Goal: Information Seeking & Learning: Check status

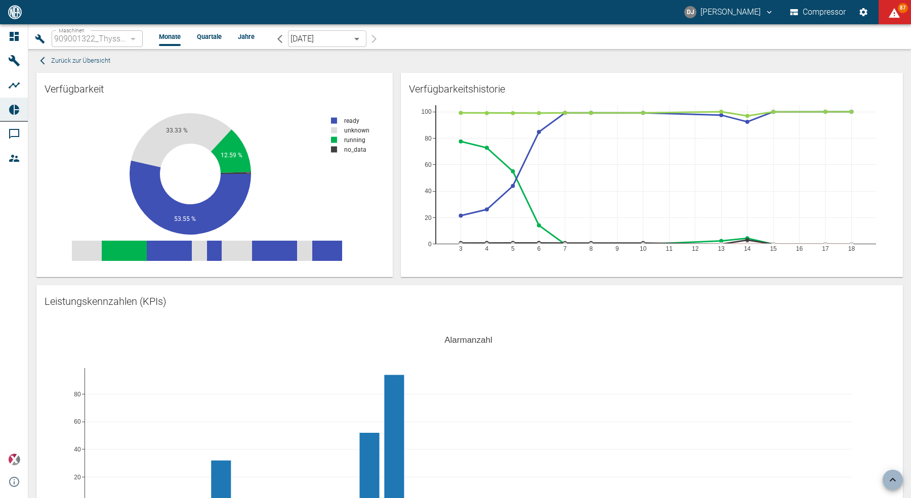
scroll to position [472, 0]
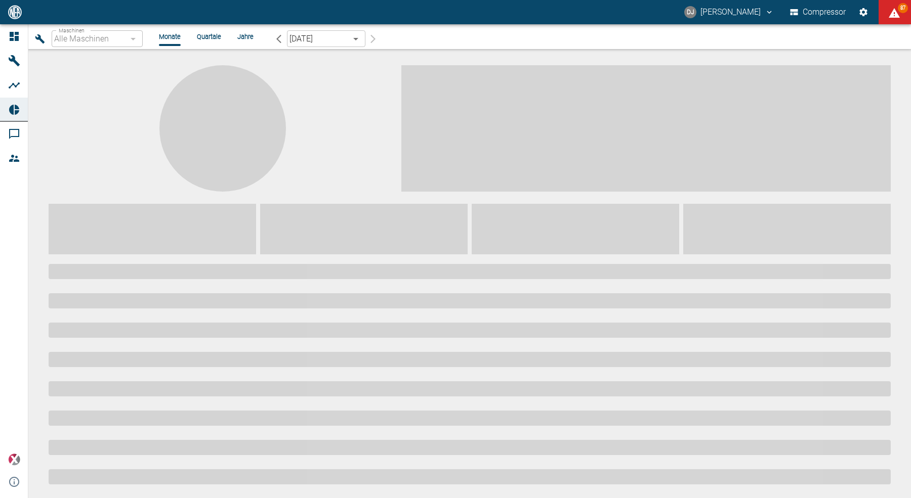
type input "259bb4d1-24a0-4d0a-9cdd-a1b37587fdca"
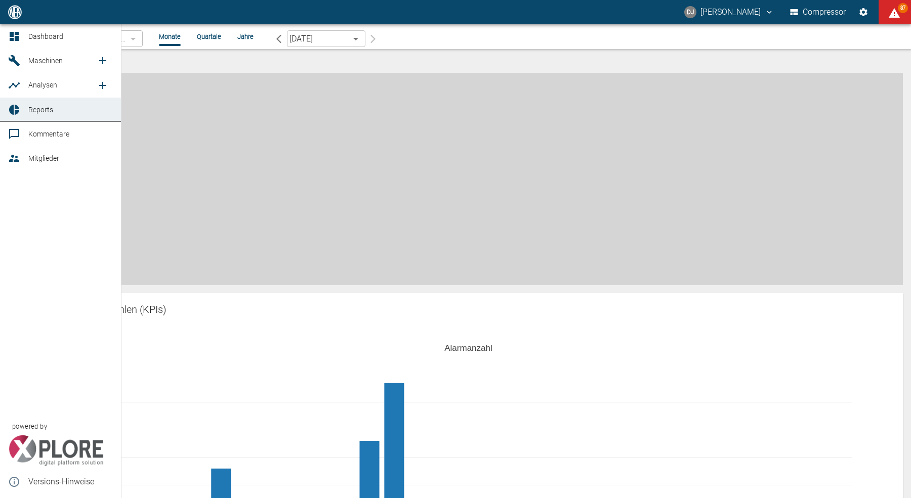
click at [12, 35] on icon at bounding box center [14, 36] width 9 height 9
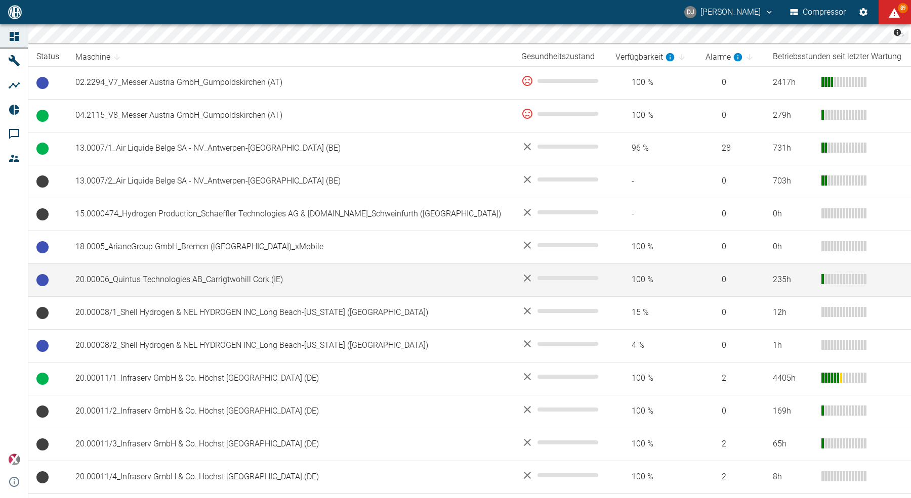
scroll to position [125, 0]
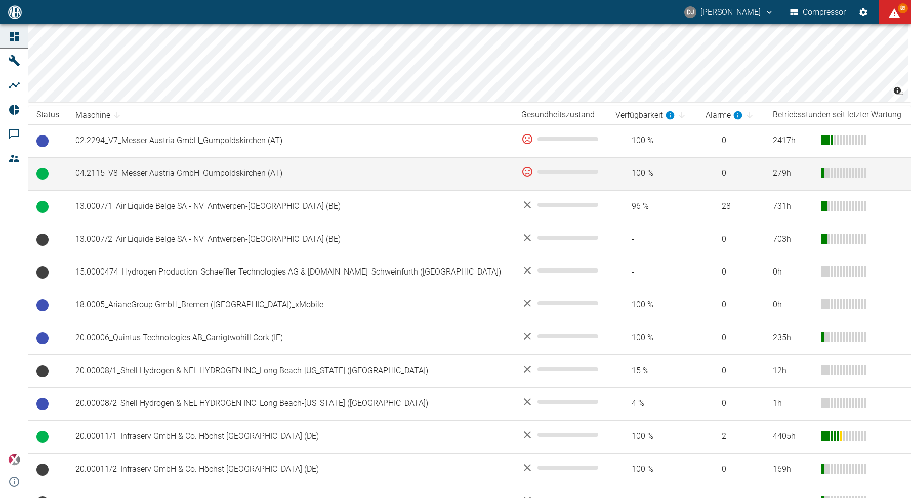
click at [188, 178] on td "04.2115_V8_Messer Austria GmbH_Gumpoldskirchen (AT)" at bounding box center [290, 173] width 446 height 33
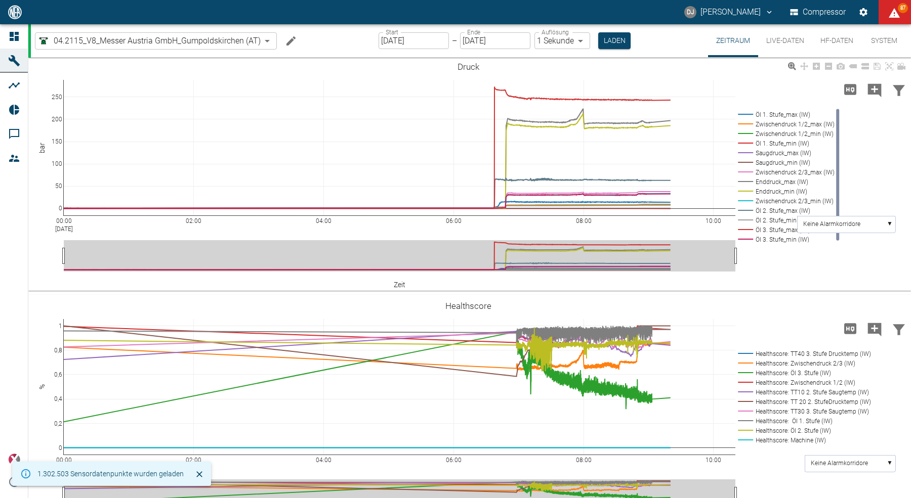
scroll to position [421, 0]
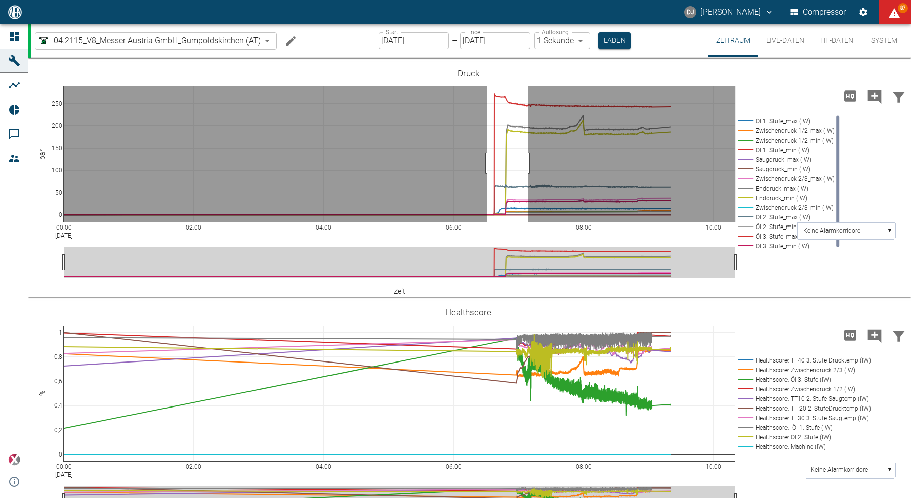
drag, startPoint x: 487, startPoint y: 217, endPoint x: 528, endPoint y: 213, distance: 40.7
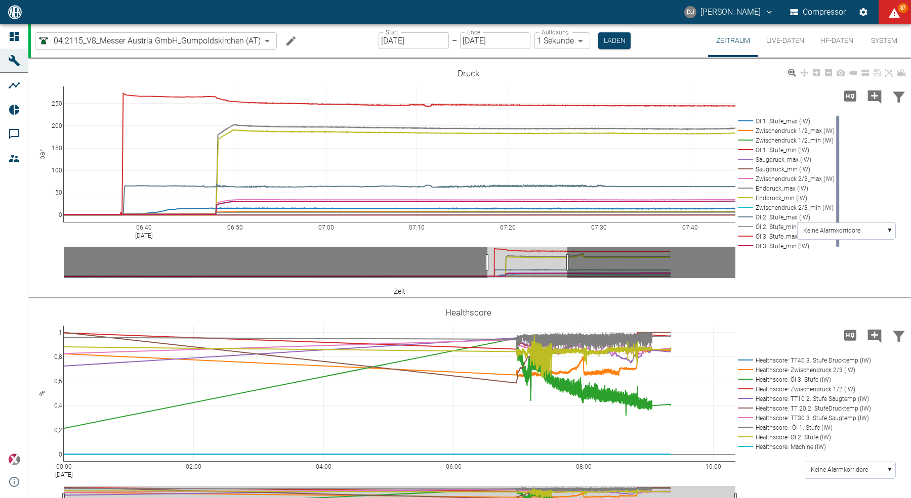
drag, startPoint x: 530, startPoint y: 317, endPoint x: 568, endPoint y: 313, distance: 38.6
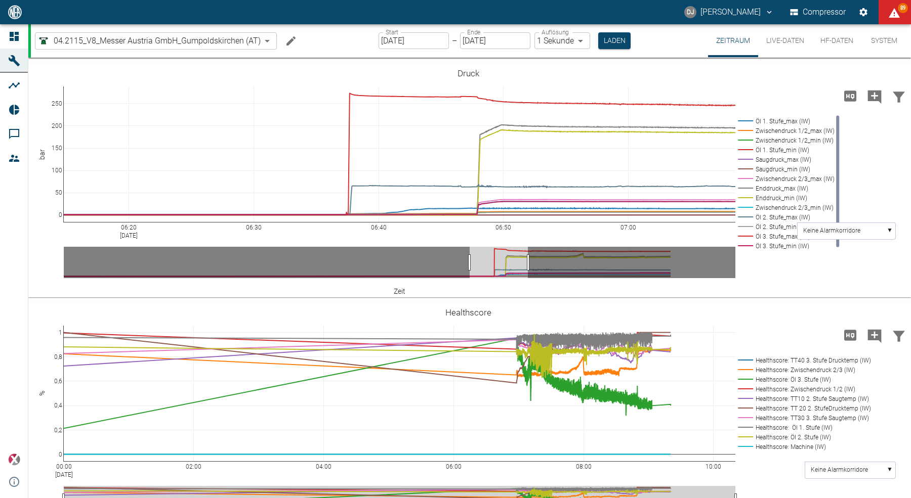
drag, startPoint x: 488, startPoint y: 316, endPoint x: 471, endPoint y: 315, distance: 17.7
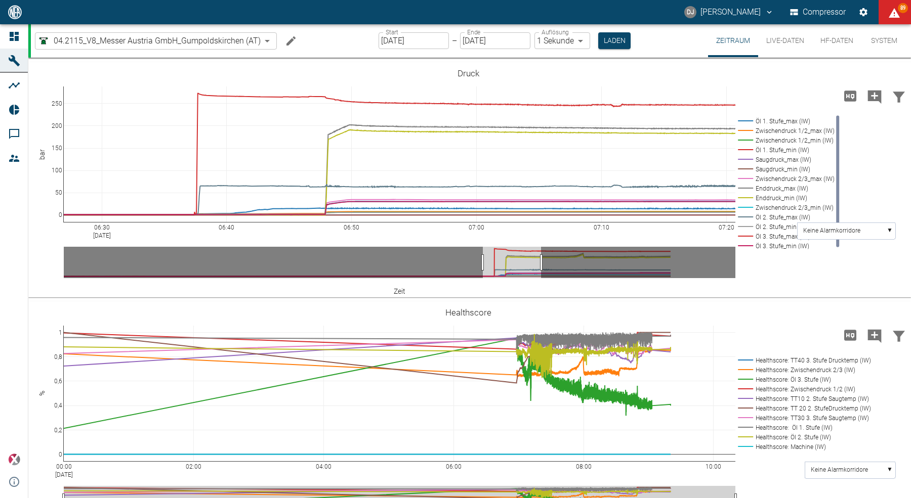
drag, startPoint x: 497, startPoint y: 318, endPoint x: 511, endPoint y: 318, distance: 13.2
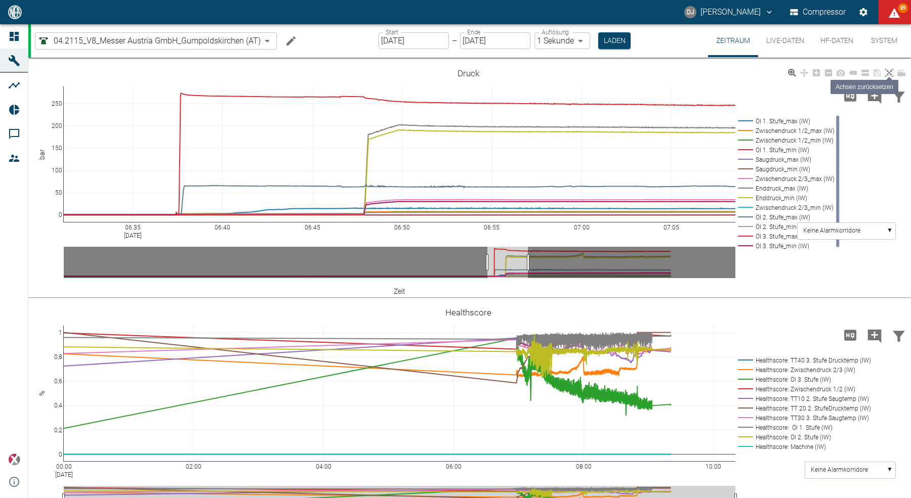
click at [891, 77] on icon at bounding box center [889, 73] width 8 height 8
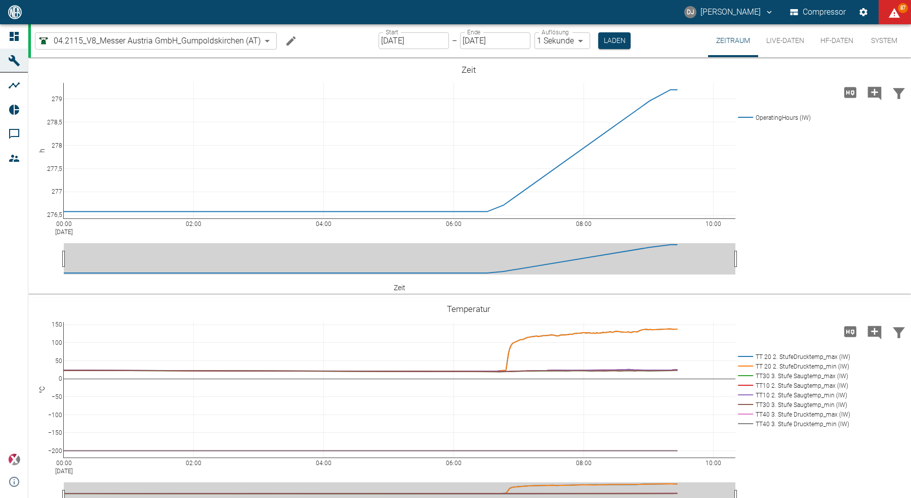
scroll to position [421, 0]
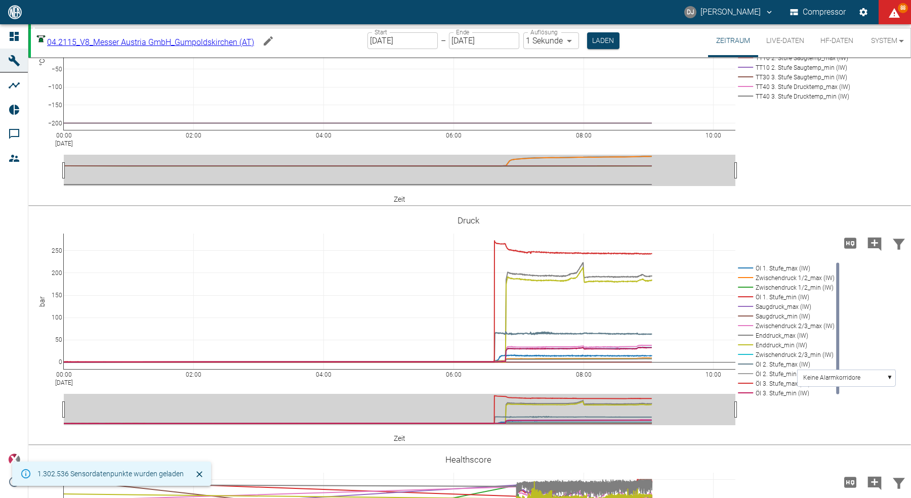
scroll to position [317, 0]
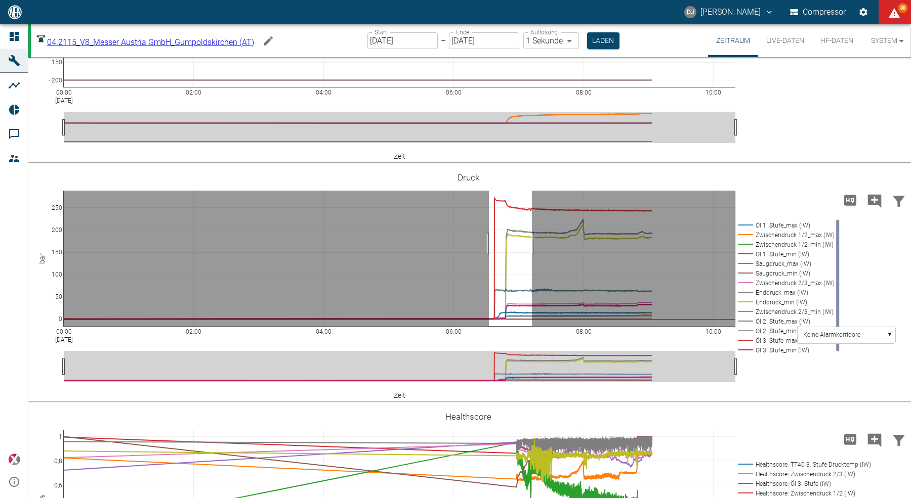
drag, startPoint x: 489, startPoint y: 297, endPoint x: 532, endPoint y: 294, distance: 43.1
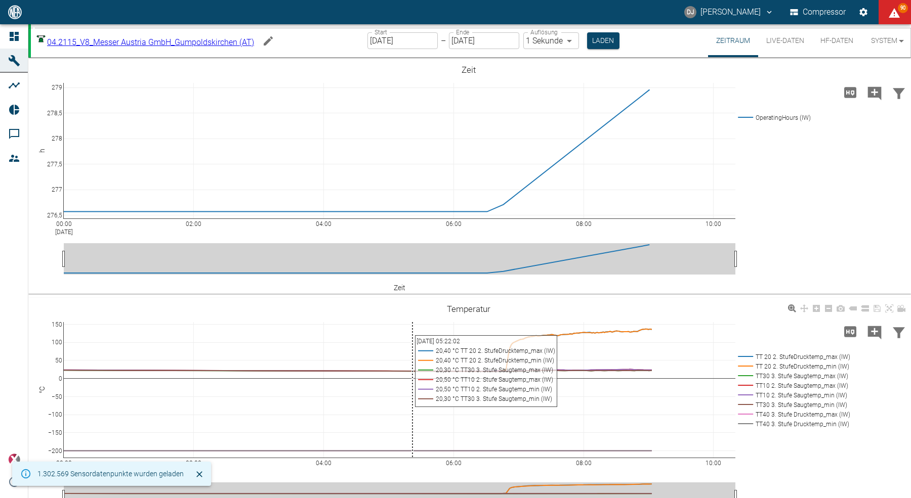
scroll to position [61, 0]
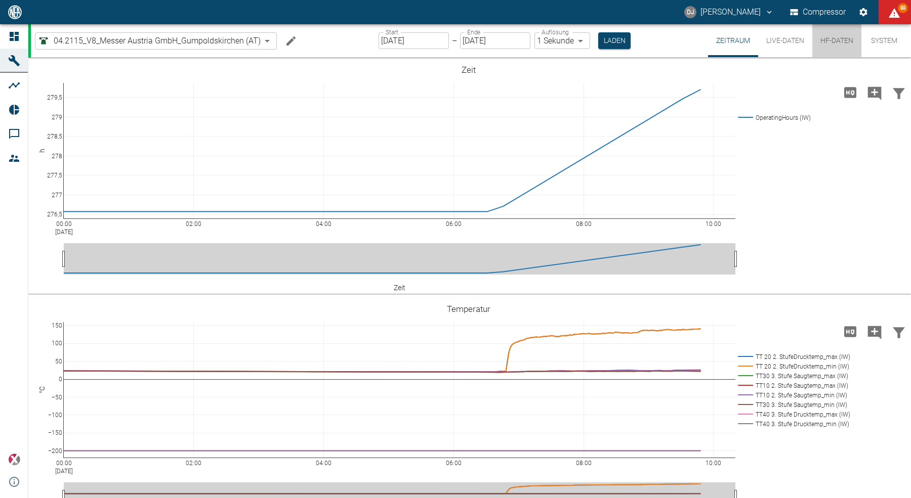
click at [833, 40] on button "HF-Daten" at bounding box center [836, 40] width 49 height 33
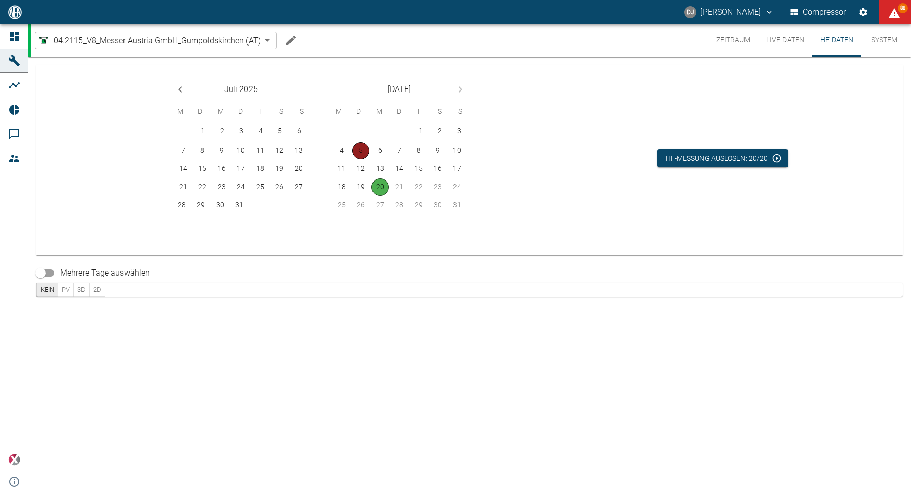
click at [363, 152] on button "5" at bounding box center [360, 150] width 17 height 17
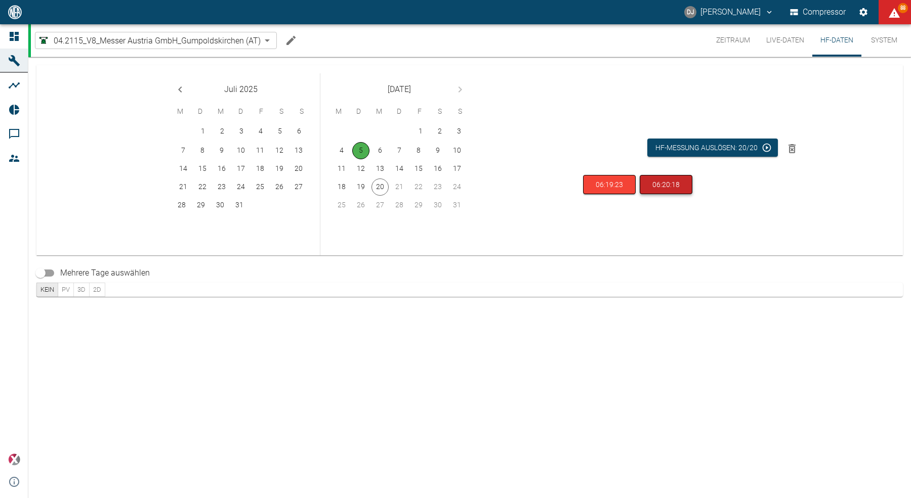
click at [654, 189] on button "06:20:18" at bounding box center [666, 185] width 53 height 20
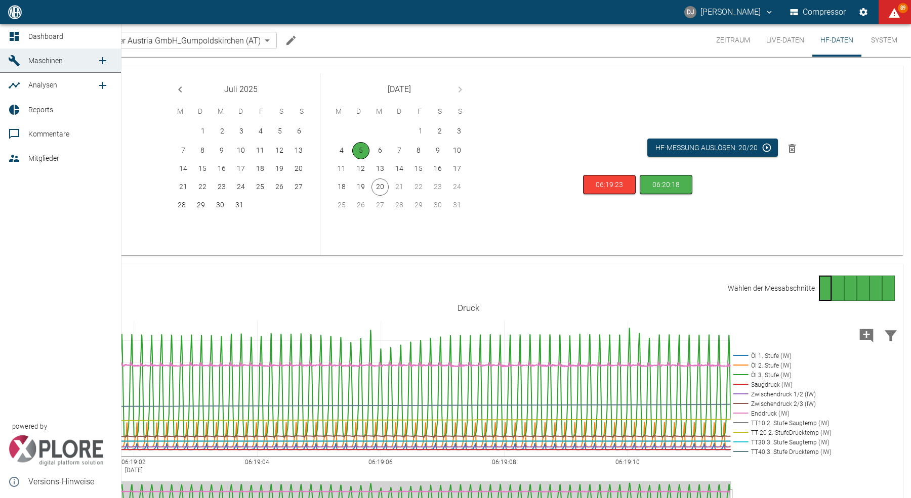
click at [6, 34] on link "Dashboard" at bounding box center [60, 36] width 121 height 24
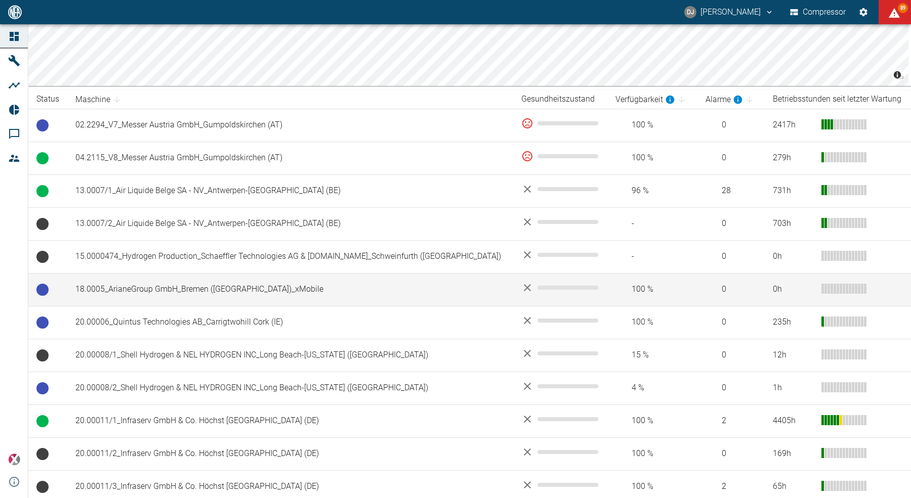
scroll to position [81, 0]
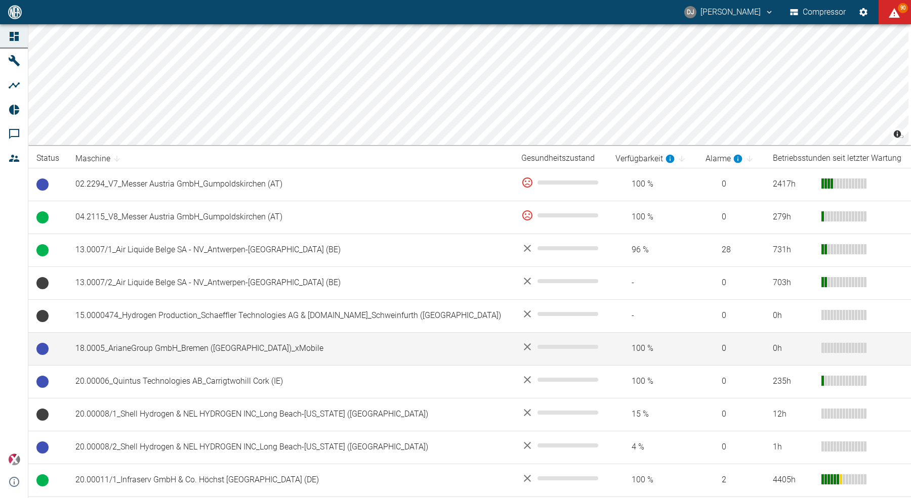
click at [194, 358] on td "18.0005_ArianeGroup GmbH_Bremen (DE)_xMobile" at bounding box center [290, 348] width 446 height 33
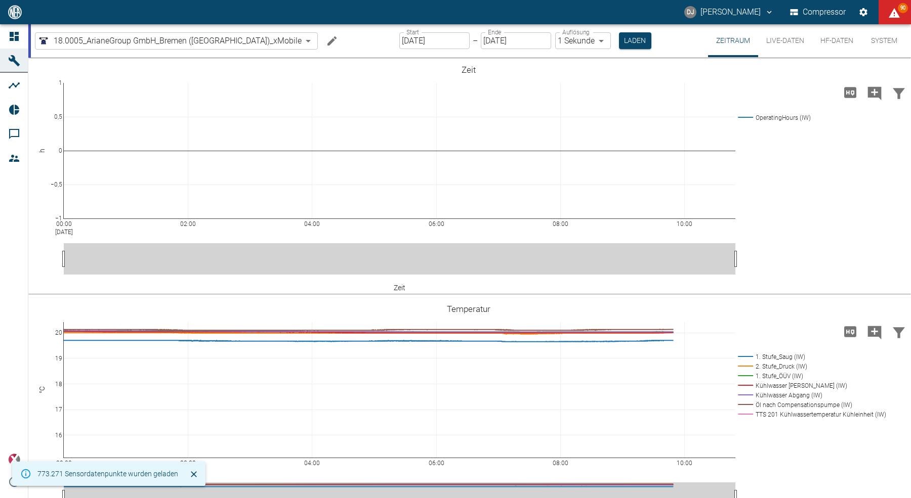
click at [835, 44] on button "HF-Daten" at bounding box center [836, 40] width 49 height 33
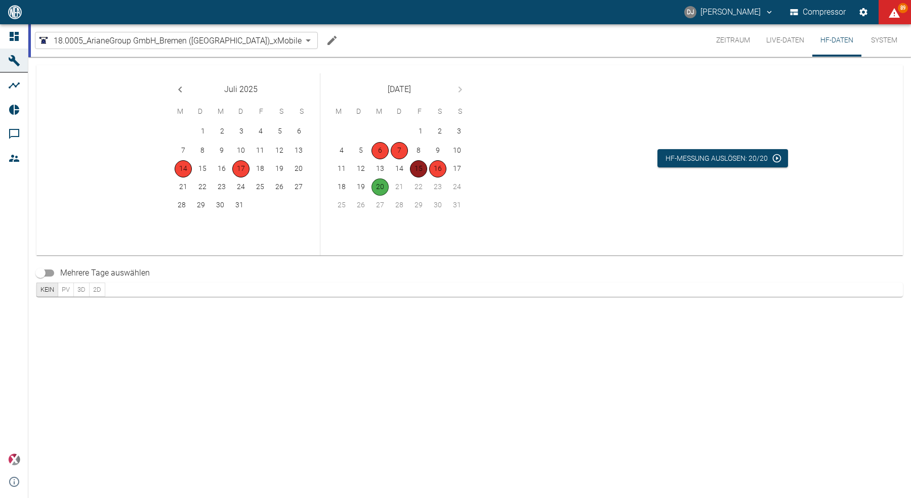
click at [420, 167] on button "15" at bounding box center [418, 168] width 17 height 17
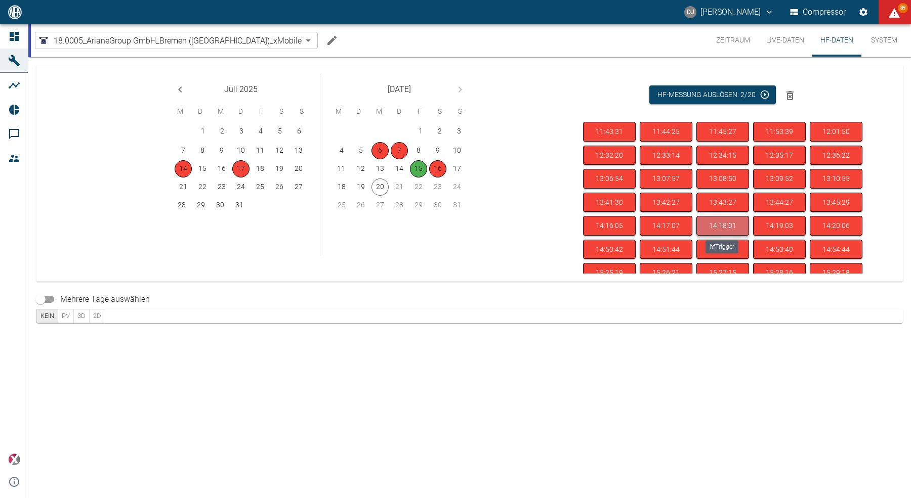
click at [709, 225] on button "14:18:01" at bounding box center [722, 226] width 53 height 20
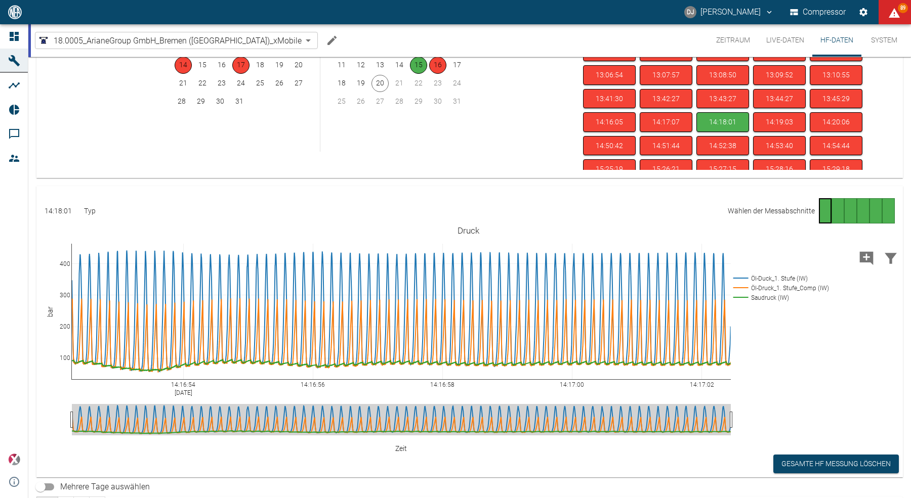
scroll to position [66, 0]
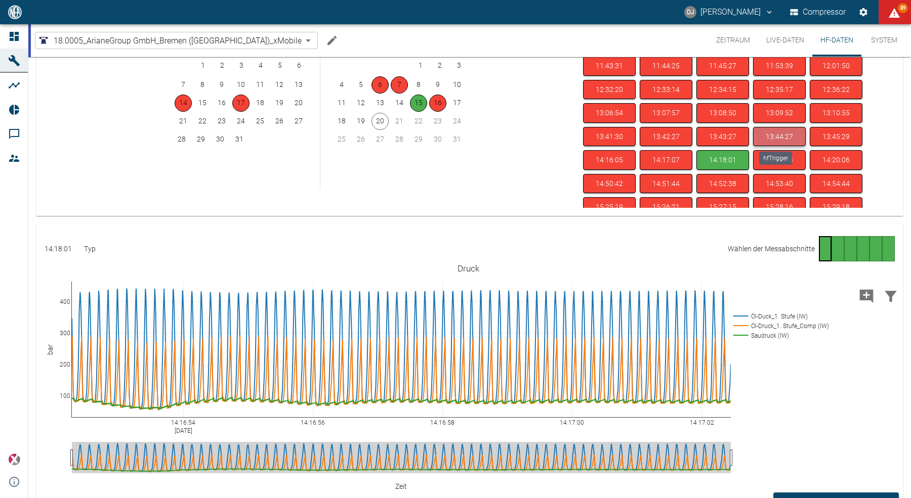
click at [776, 135] on button "13:44:27" at bounding box center [779, 137] width 53 height 20
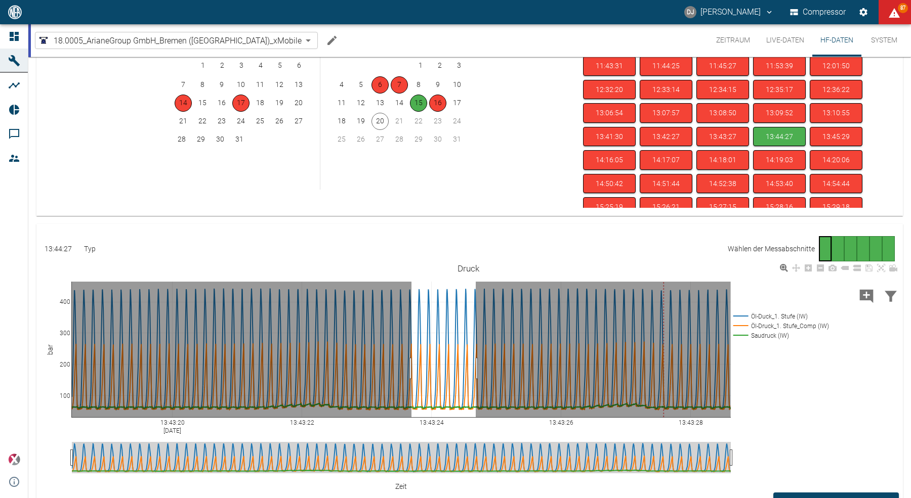
drag, startPoint x: 411, startPoint y: 368, endPoint x: 480, endPoint y: 360, distance: 68.8
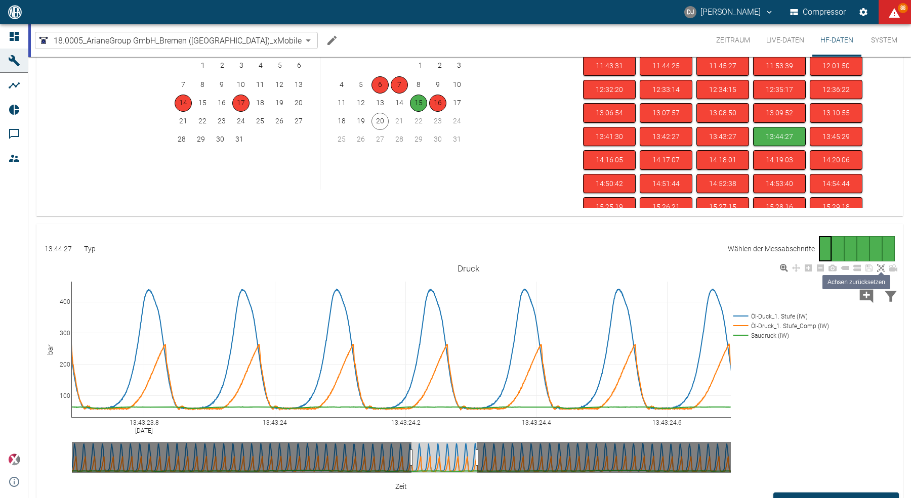
click at [880, 270] on icon at bounding box center [881, 268] width 8 height 8
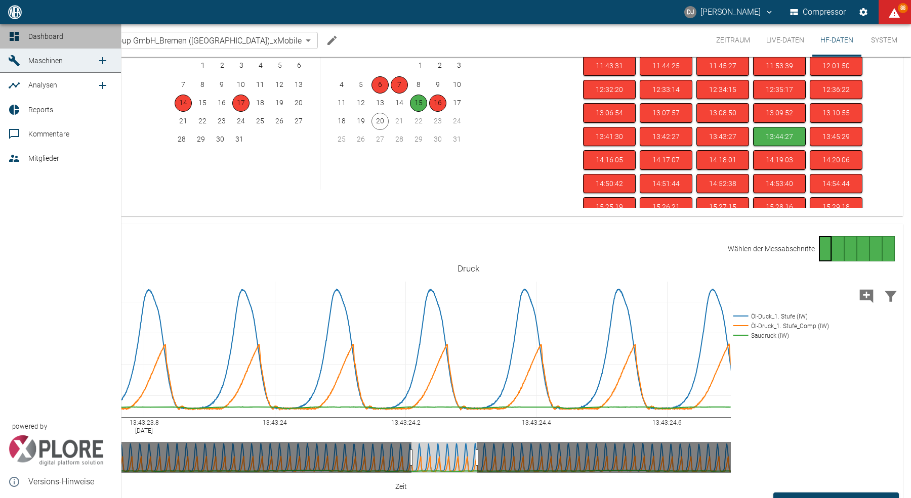
click at [6, 32] on link "Dashboard" at bounding box center [60, 36] width 121 height 24
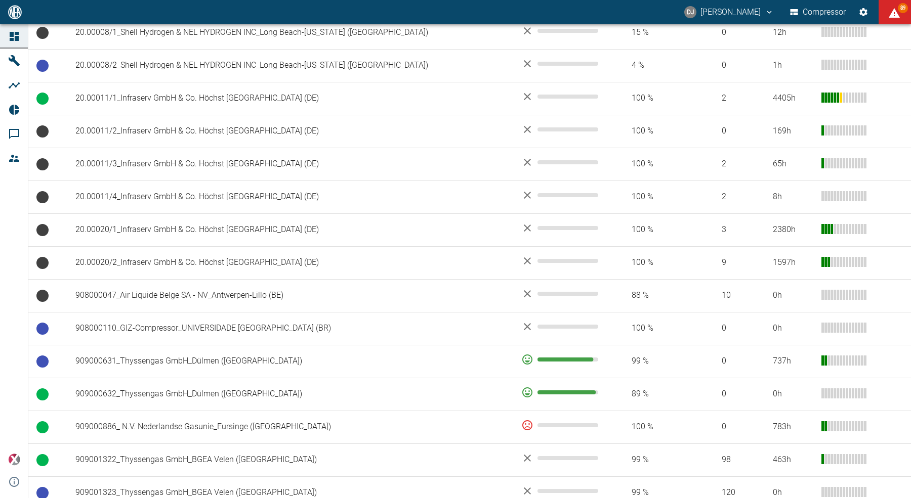
scroll to position [567, 0]
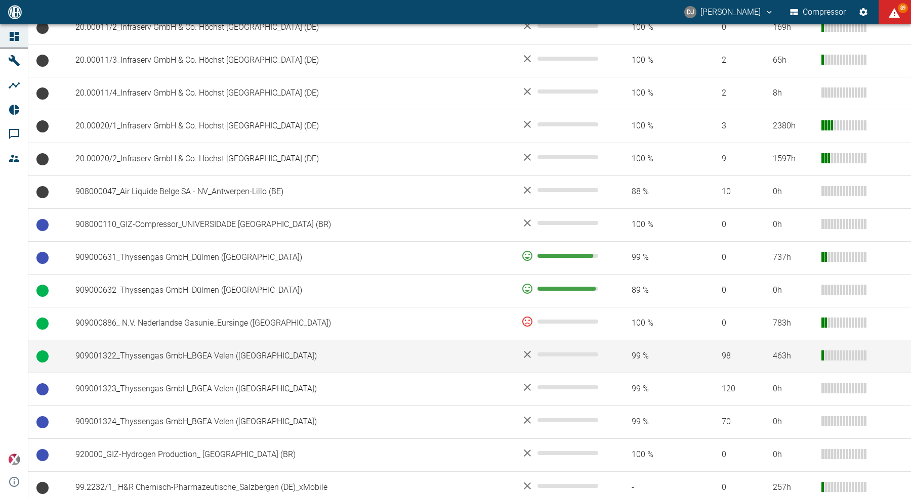
click at [173, 354] on td "909001322_Thyssengas GmbH_BGEA Velen ([GEOGRAPHIC_DATA])" at bounding box center [290, 356] width 446 height 33
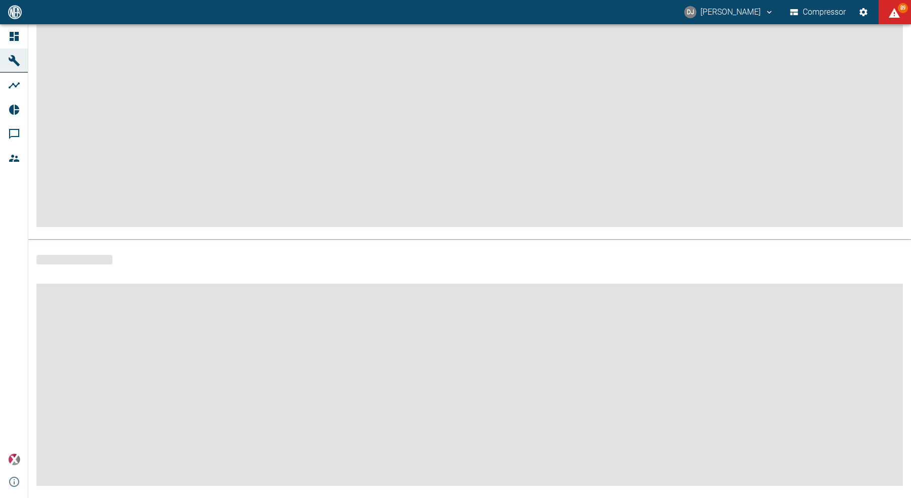
scroll to position [91, 0]
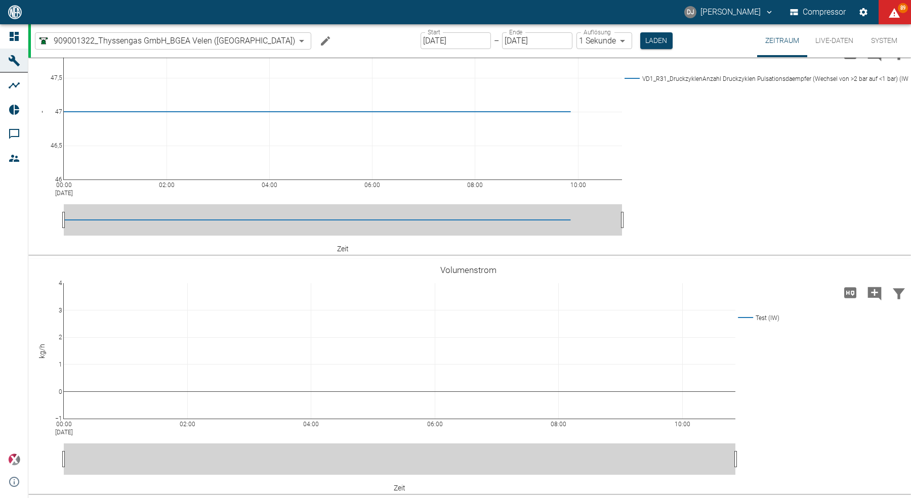
scroll to position [1703, 0]
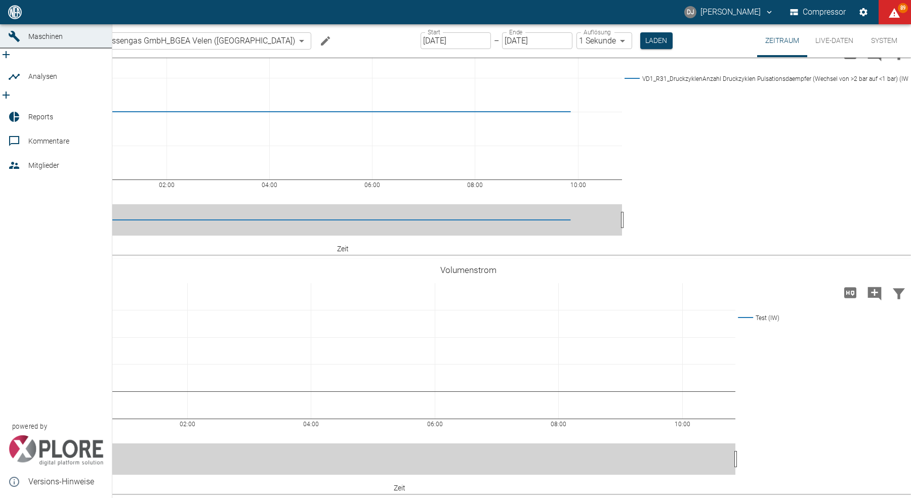
click at [10, 17] on icon at bounding box center [14, 12] width 9 height 9
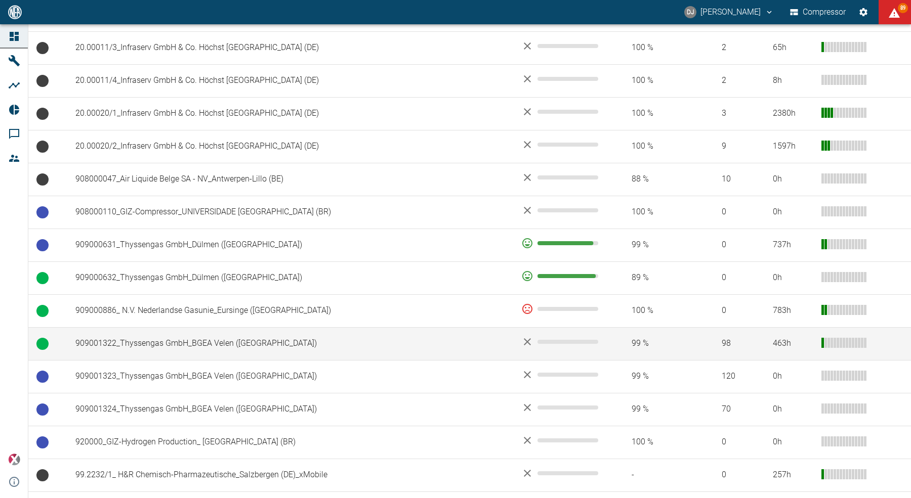
scroll to position [572, 0]
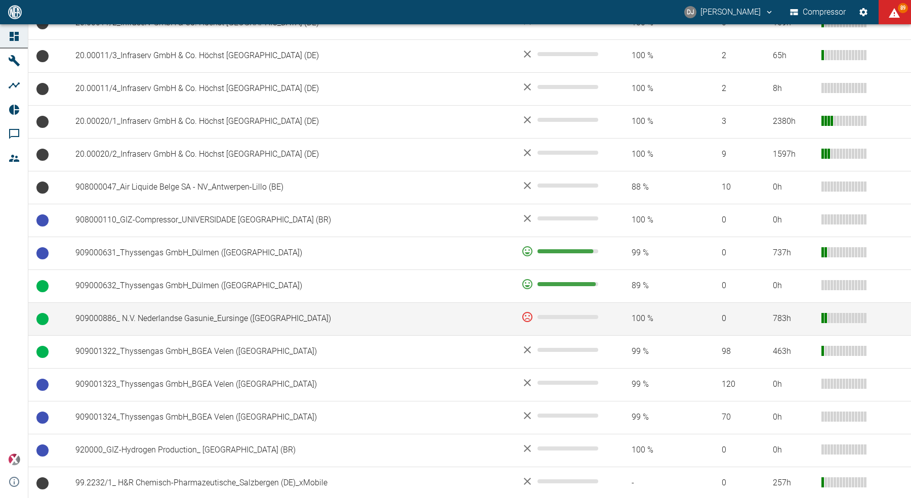
click at [115, 311] on td "909000886_ N.V. Nederlandse Gasunie_Eursinge (NL)" at bounding box center [290, 319] width 446 height 33
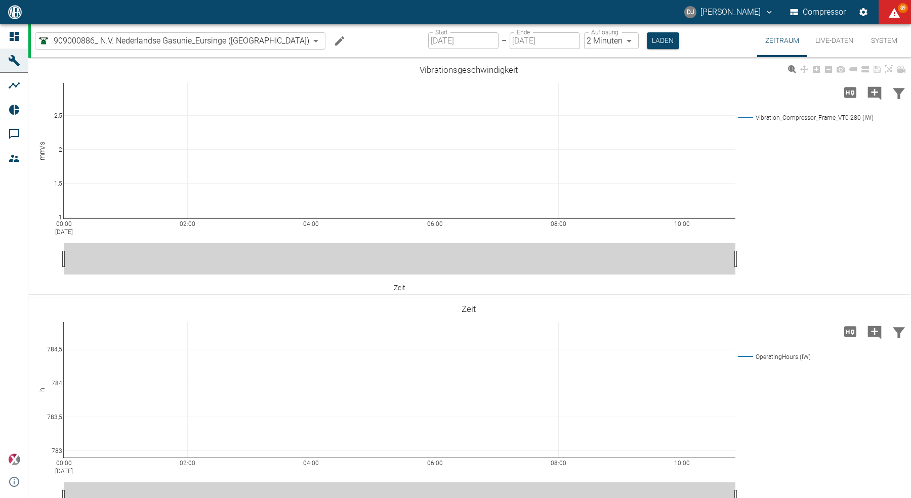
type input "2min"
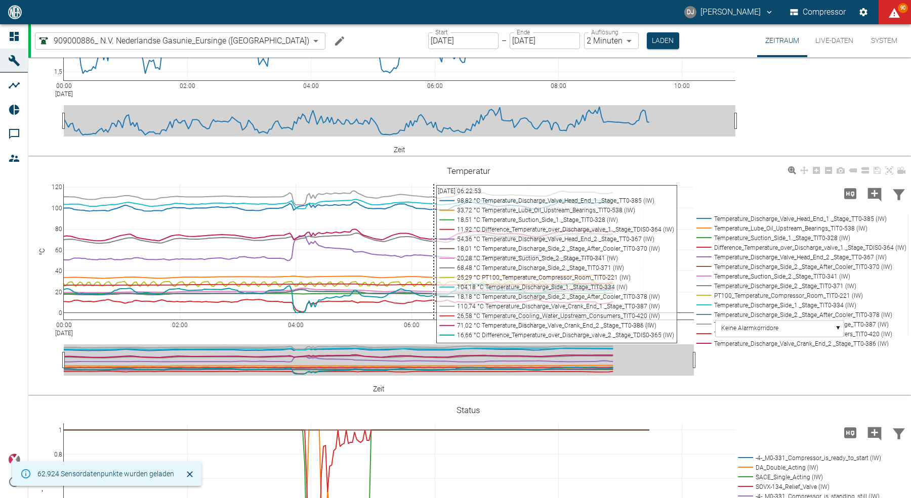
scroll to position [155, 0]
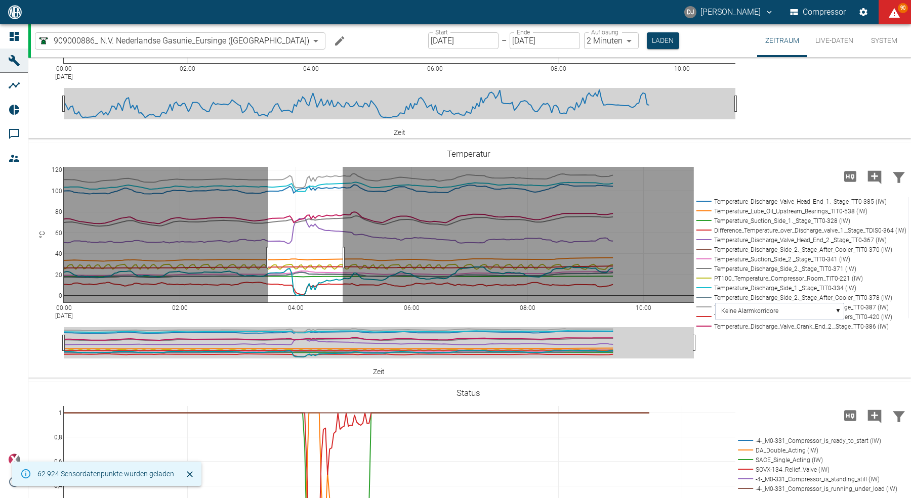
drag, startPoint x: 268, startPoint y: 257, endPoint x: 359, endPoint y: 255, distance: 90.6
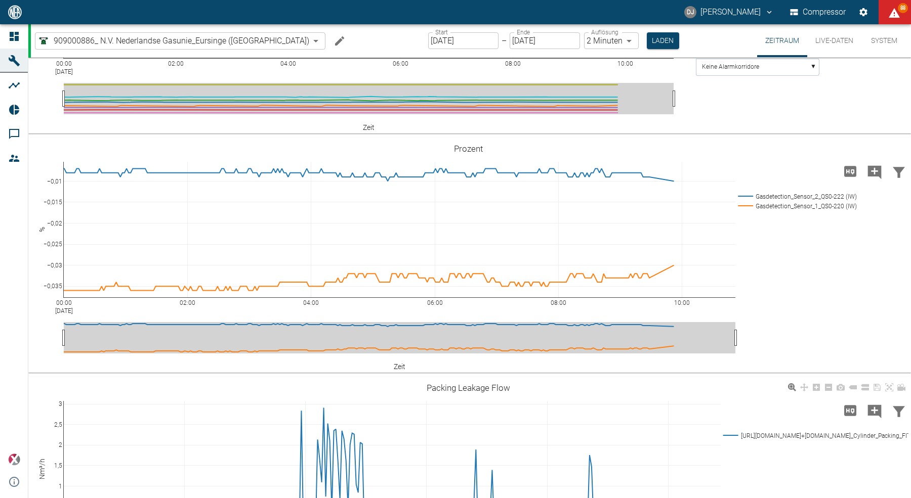
scroll to position [1608, 0]
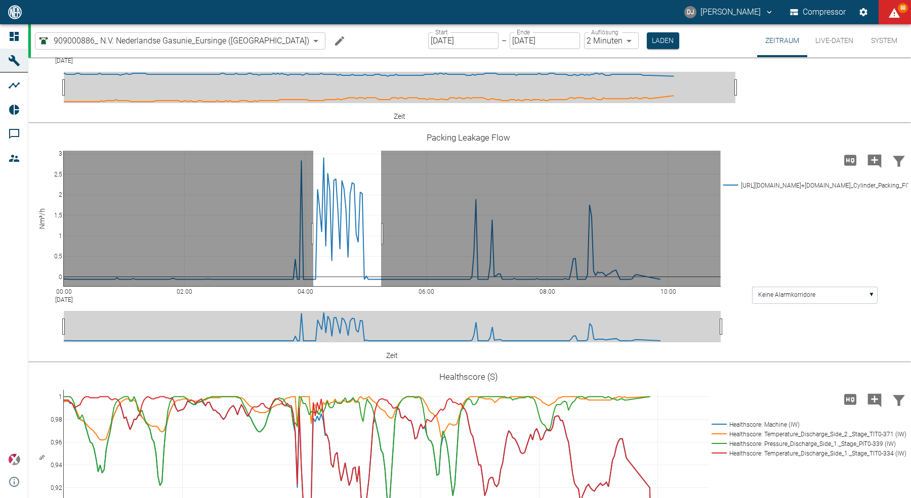
drag, startPoint x: 313, startPoint y: 232, endPoint x: 381, endPoint y: 232, distance: 67.8
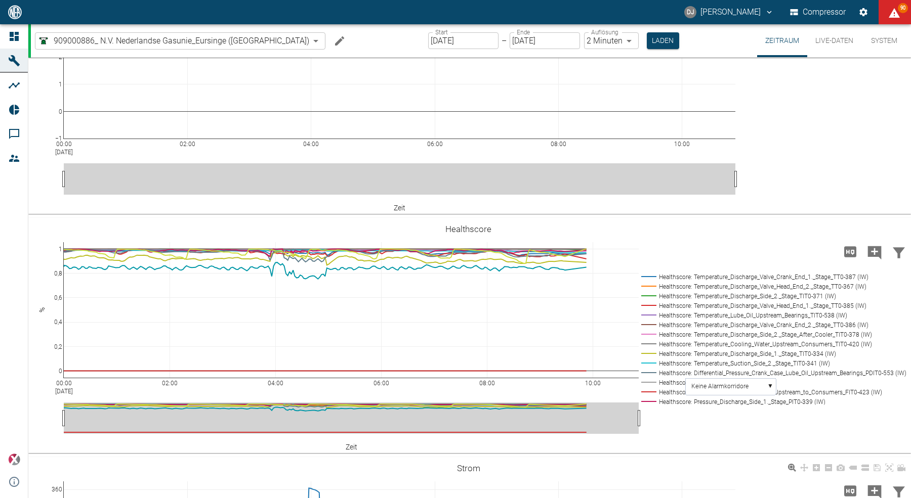
scroll to position [2167, 0]
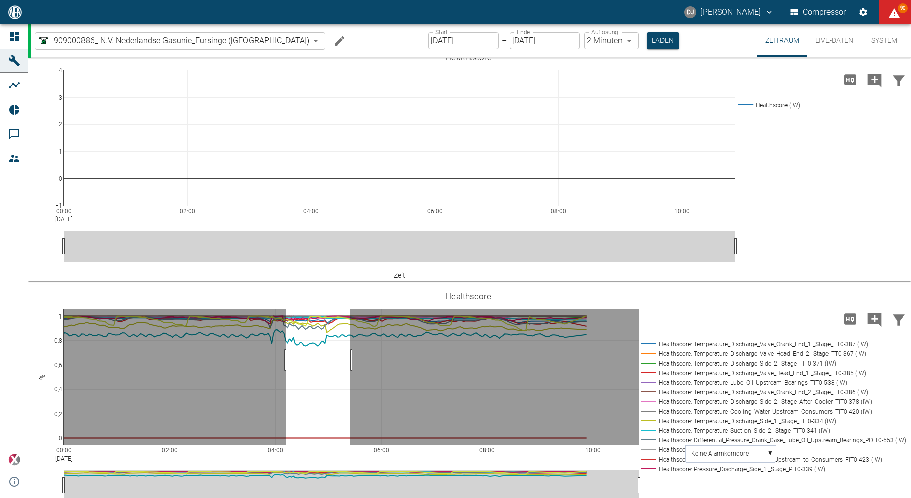
drag, startPoint x: 286, startPoint y: 357, endPoint x: 350, endPoint y: 352, distance: 64.0
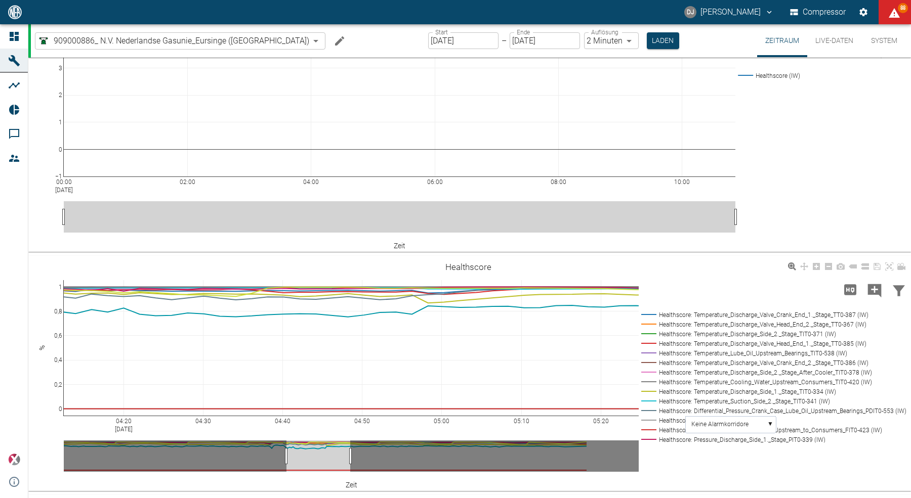
scroll to position [2247, 0]
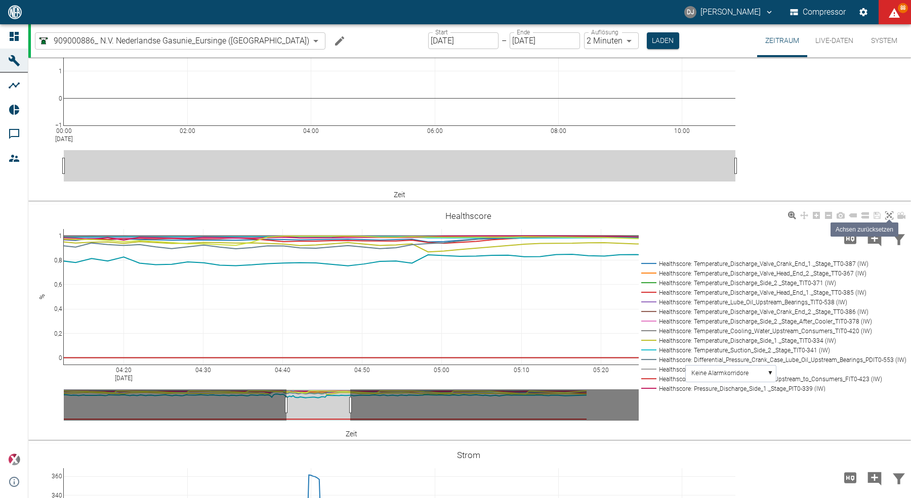
click at [892, 213] on icon at bounding box center [889, 216] width 8 height 8
click at [891, 213] on icon at bounding box center [889, 216] width 8 height 8
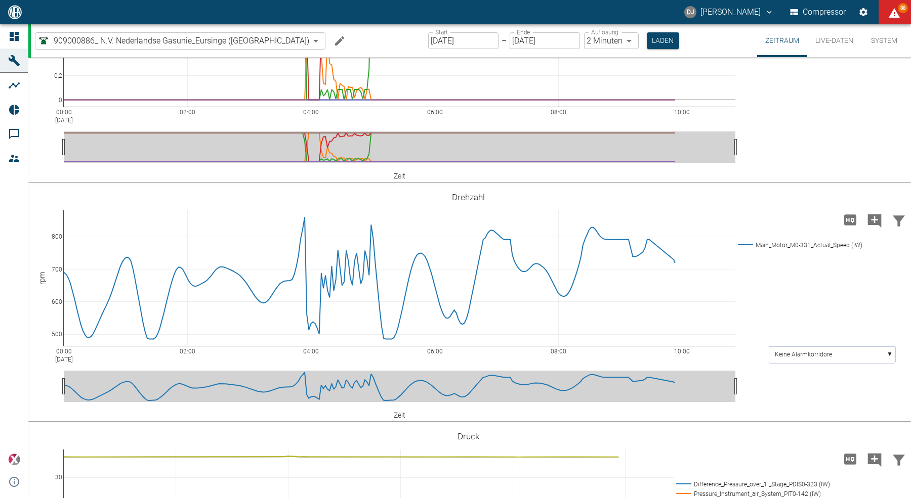
scroll to position [0, 0]
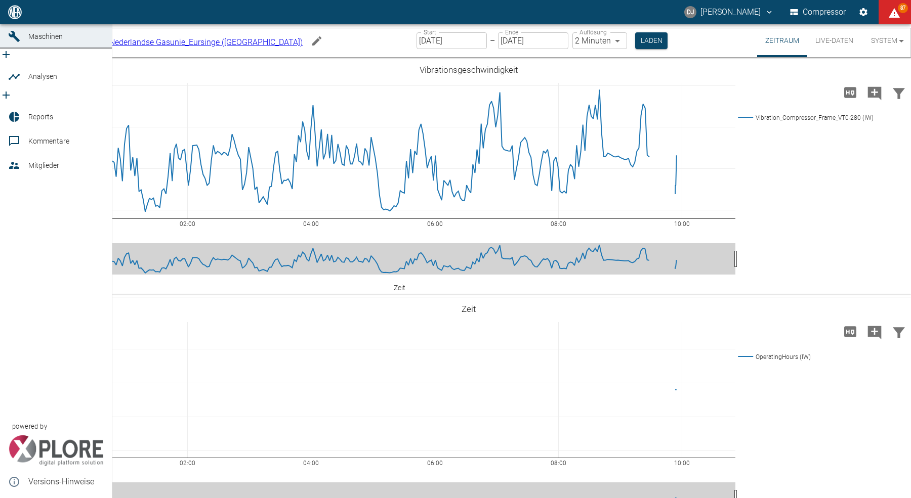
click at [11, 18] on icon at bounding box center [14, 12] width 12 height 12
